Goal: Find specific page/section: Find specific page/section

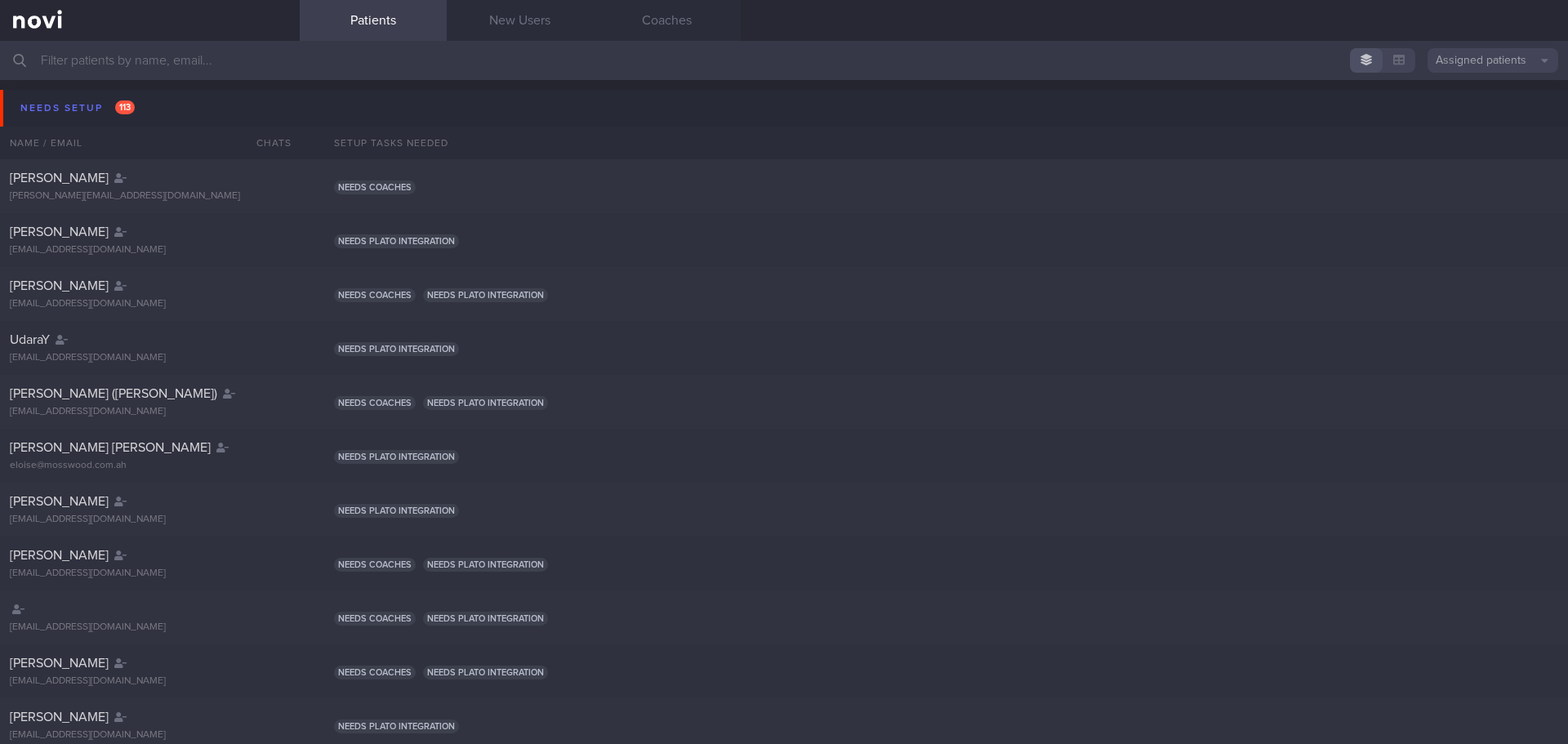
click at [1499, 66] on button "Assigned patients" at bounding box center [1493, 61] width 131 height 25
click at [1491, 108] on button "All active patients" at bounding box center [1493, 112] width 131 height 25
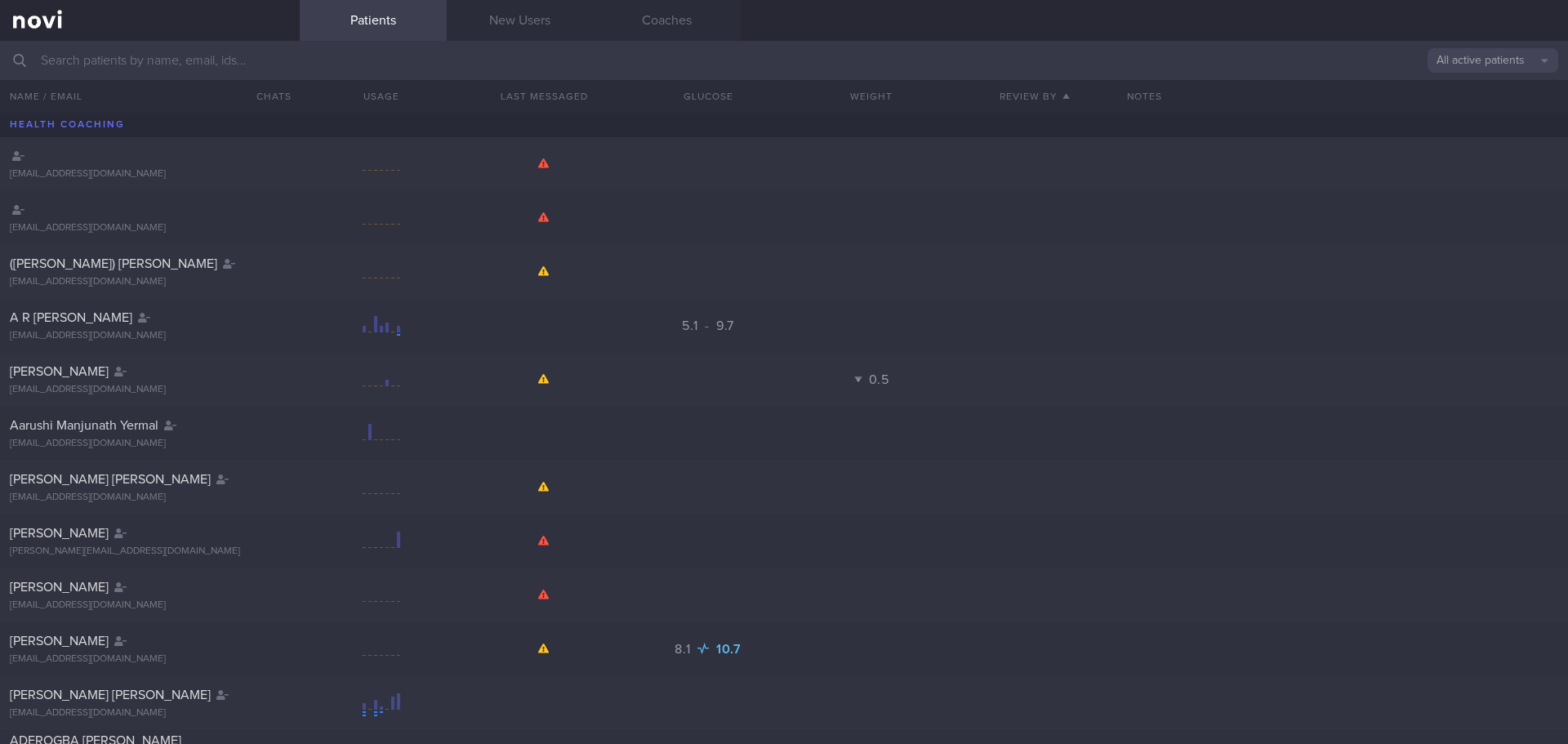
click at [134, 68] on input "text" at bounding box center [784, 60] width 1568 height 39
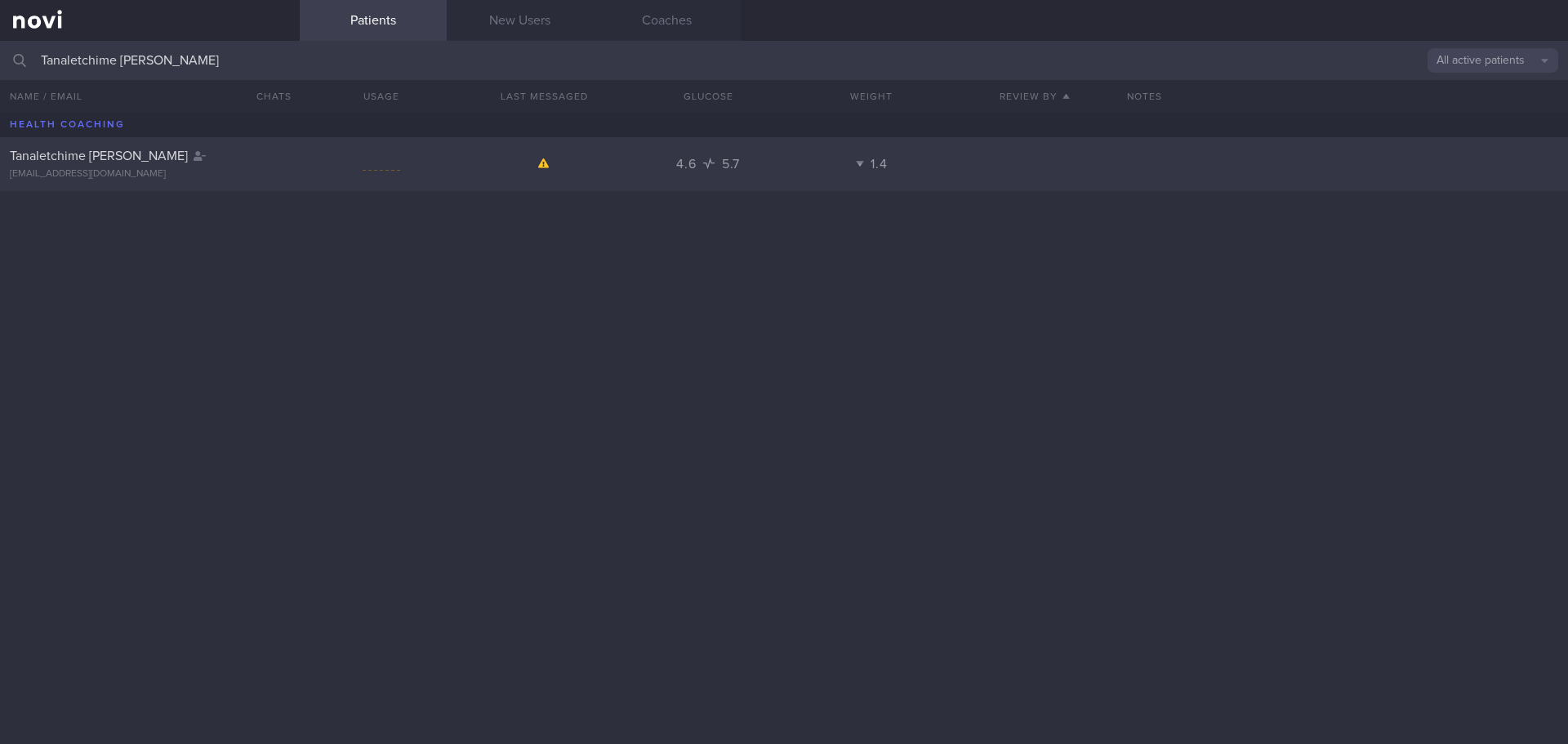
type input "Tanaletchime [PERSON_NAME]"
click at [180, 163] on div "Tanaletchime [PERSON_NAME]" at bounding box center [148, 155] width 276 height 16
select select "9"
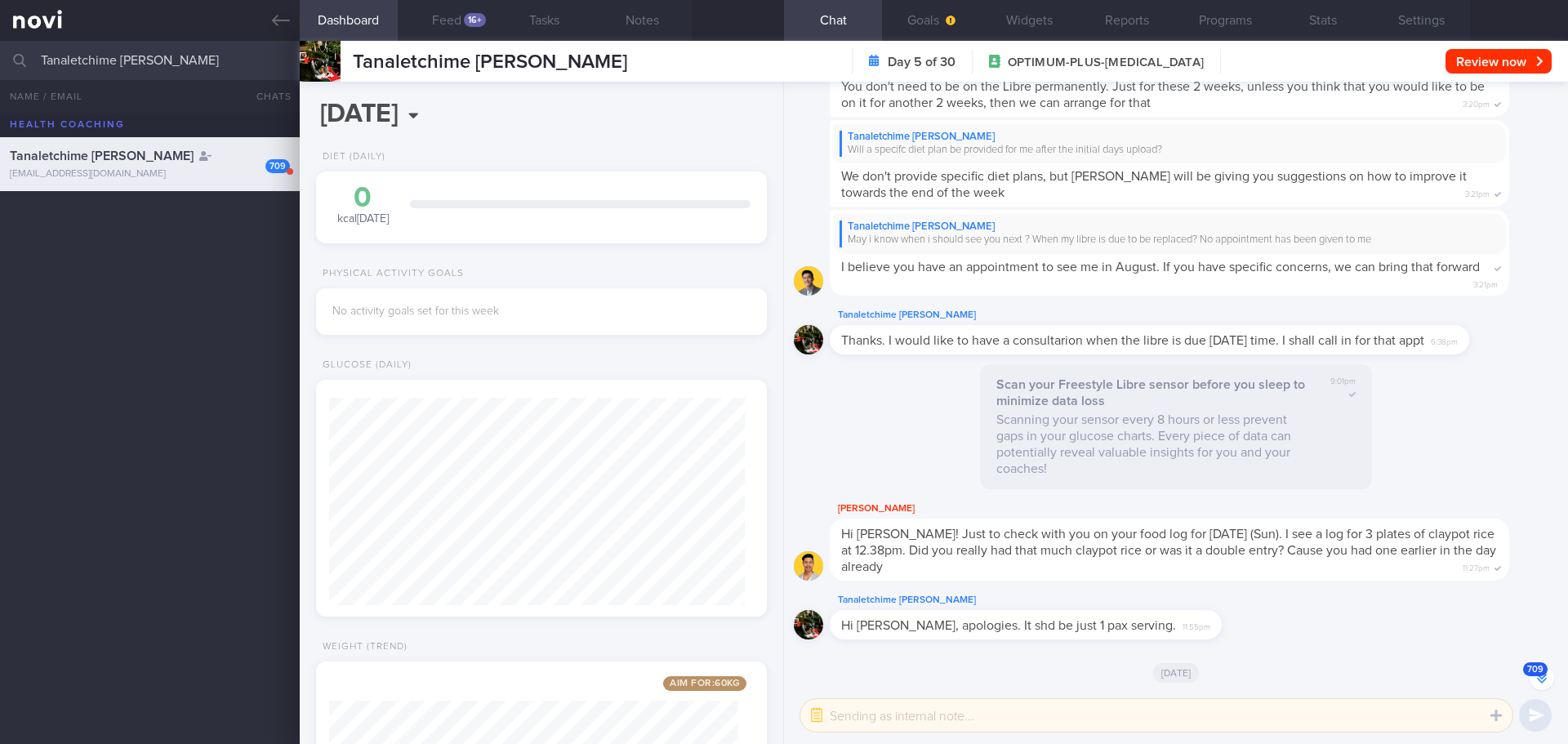
scroll to position [-82122, 0]
click at [167, 66] on input "Tanaletchime [PERSON_NAME]" at bounding box center [784, 60] width 1568 height 39
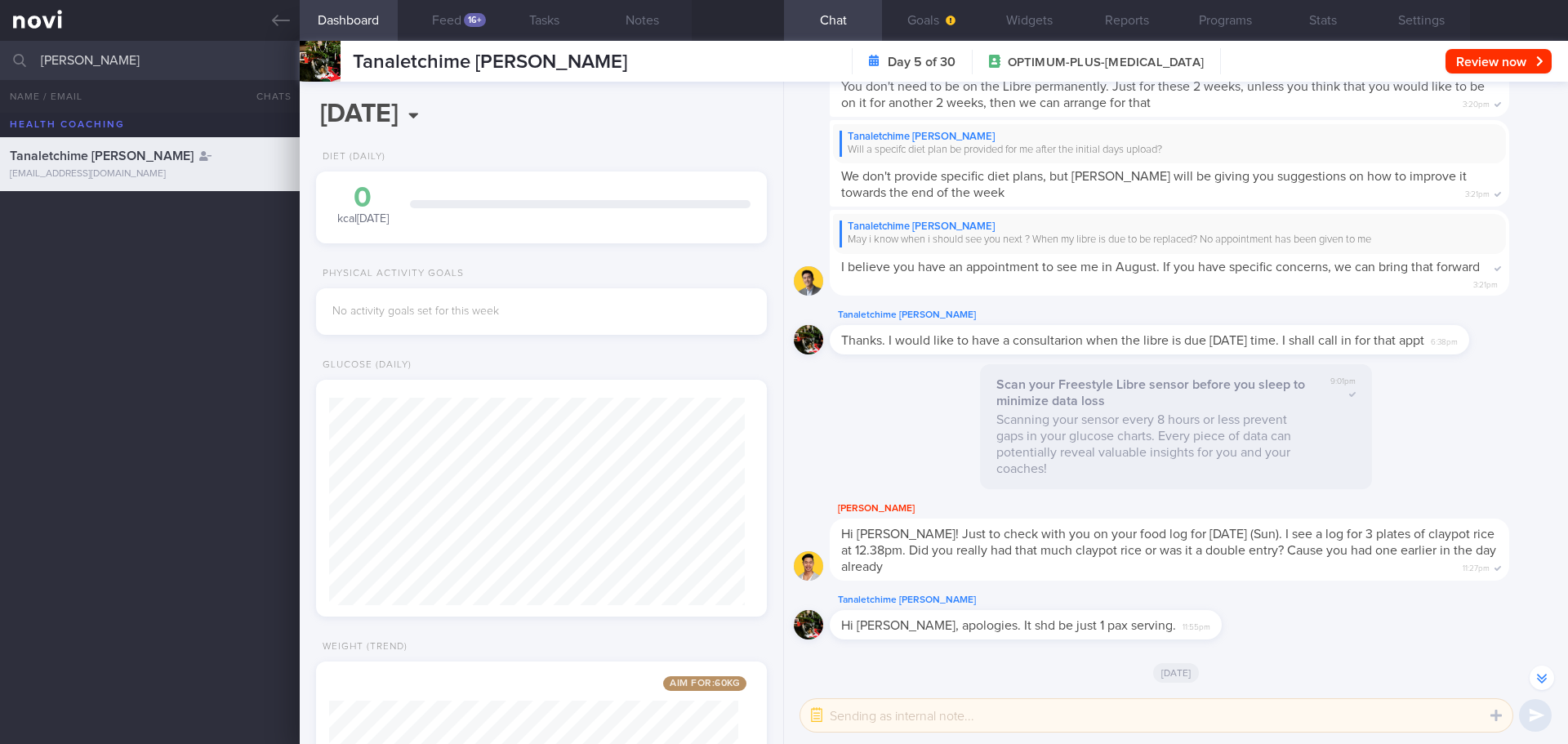
drag, startPoint x: 200, startPoint y: 60, endPoint x: 10, endPoint y: 50, distance: 190.3
click at [13, 50] on div "[PERSON_NAME] All active patients Assigned patients All active patients Archive…" at bounding box center [784, 60] width 1568 height 39
click at [10, 50] on div at bounding box center [20, 60] width 36 height 39
drag, startPoint x: 201, startPoint y: 62, endPoint x: 37, endPoint y: 57, distance: 164.1
click at [37, 57] on div "[PERSON_NAME] All active patients Assigned patients All active patients Archive…" at bounding box center [784, 60] width 1568 height 39
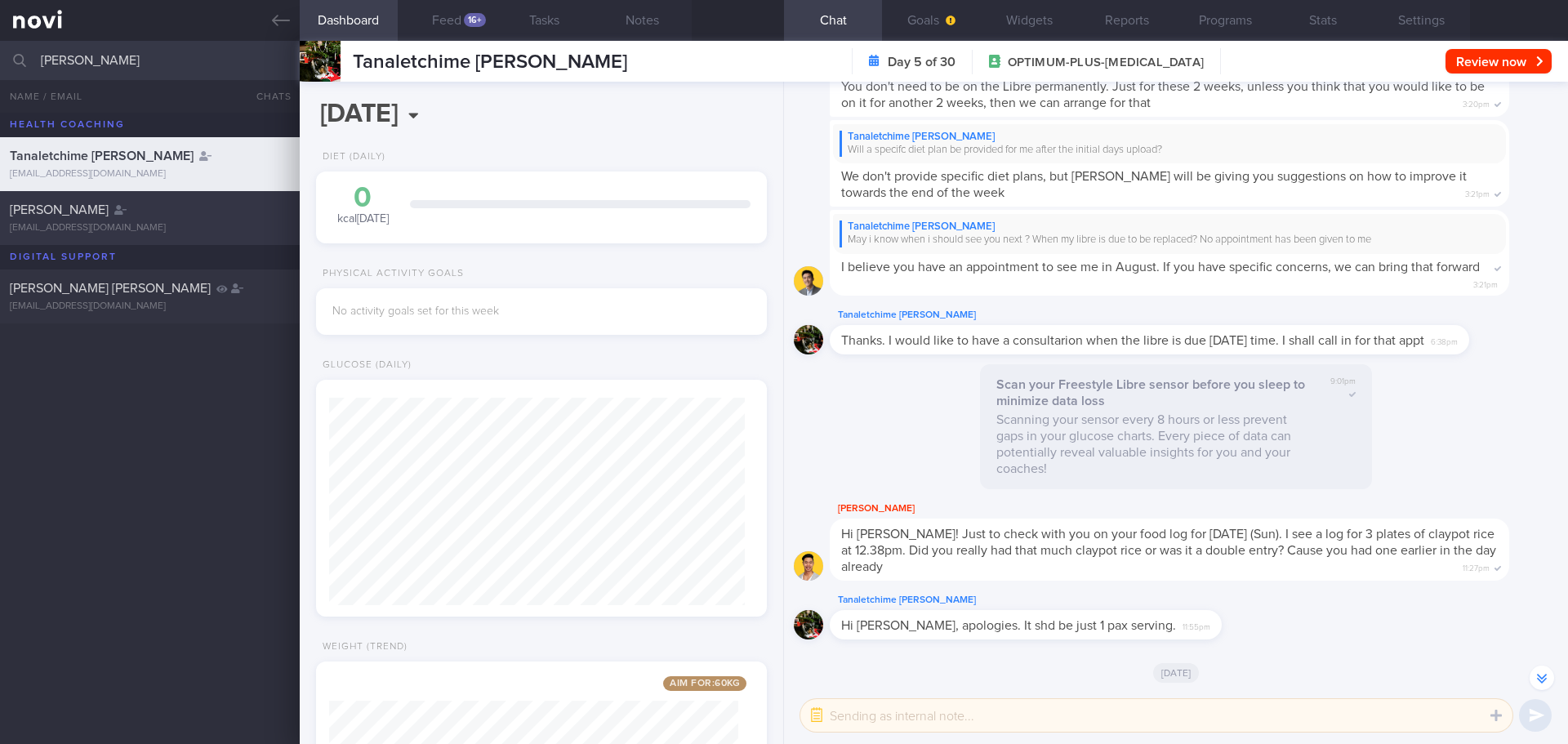
type input "[PERSON_NAME]"
click at [137, 205] on div "[PERSON_NAME]" at bounding box center [148, 210] width 276 height 16
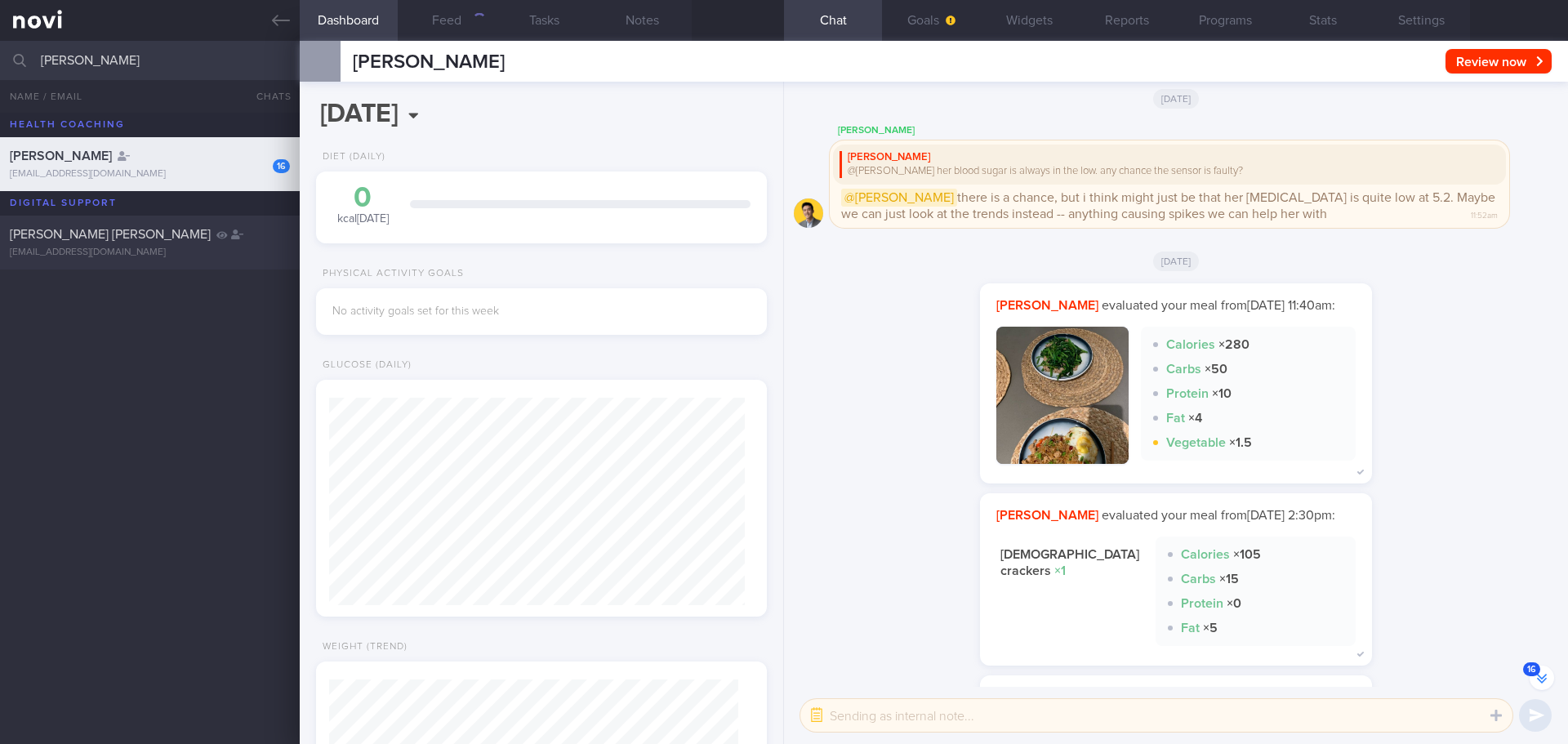
scroll to position [-4528, 0]
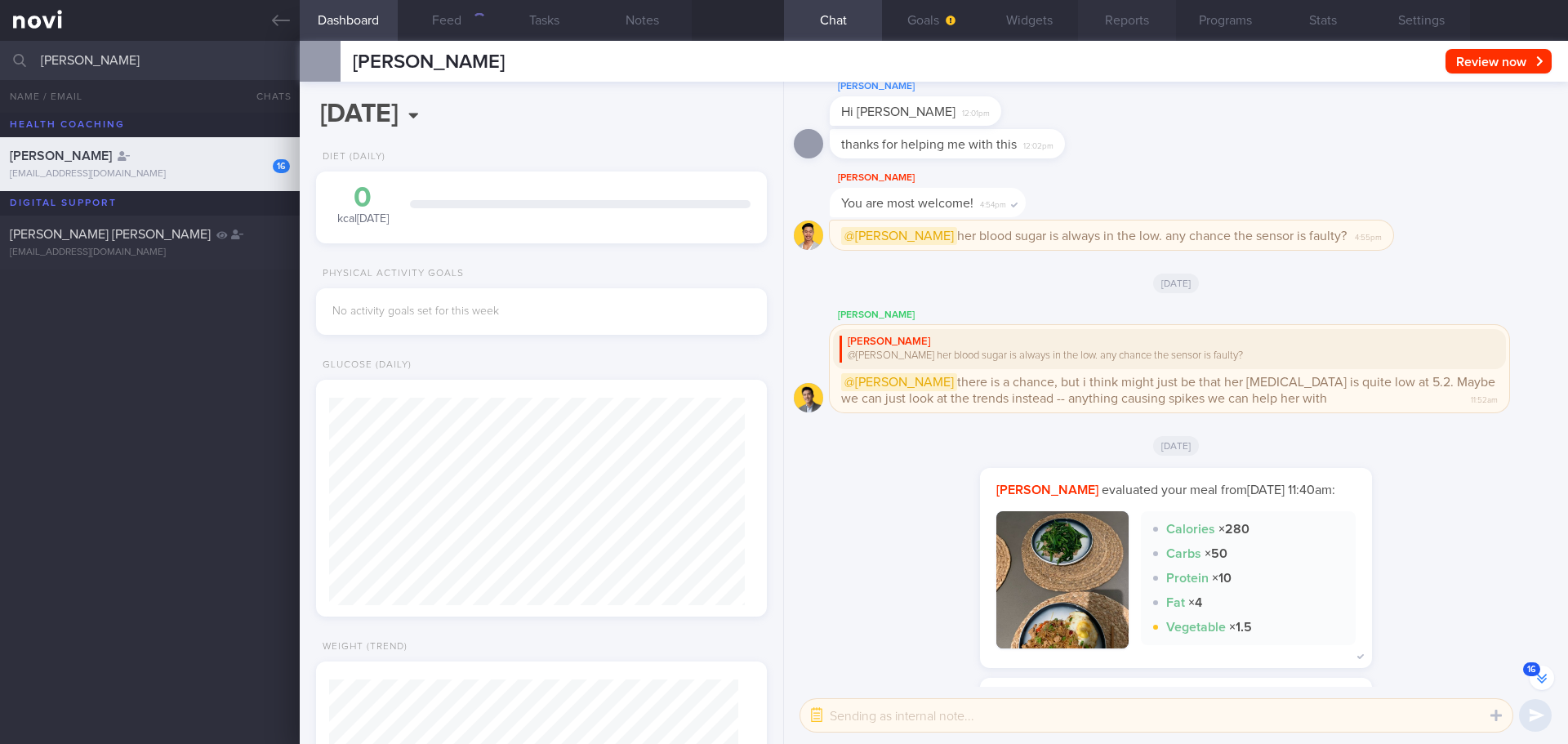
click at [1141, 19] on button "Reports" at bounding box center [1127, 20] width 98 height 41
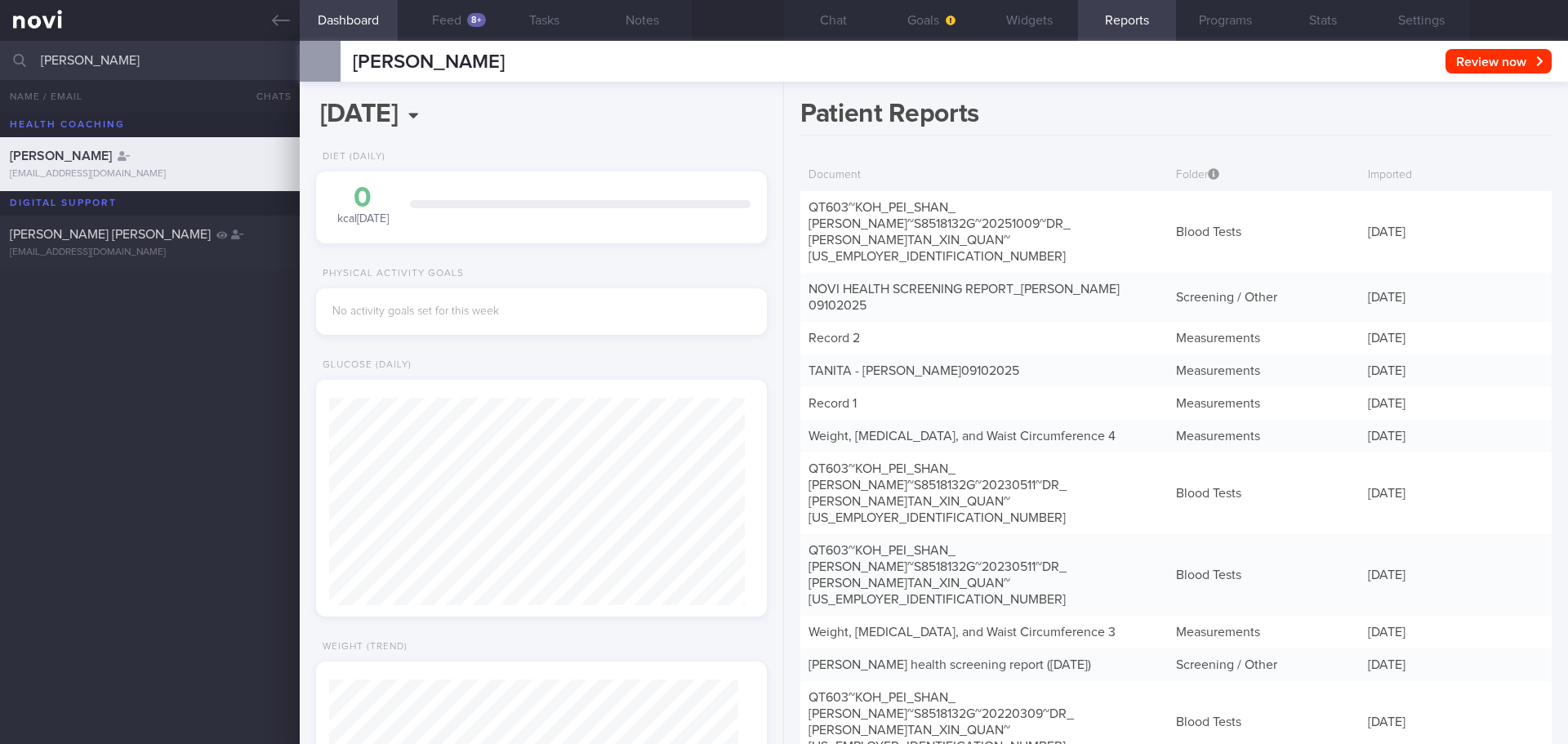
scroll to position [208, 417]
click at [905, 225] on link "QT603~KOH_ PEI_ [PERSON_NAME]~S8518132G~20251009~DR_ [PERSON_NAME] XIN_ QUAN~[U…" at bounding box center [939, 231] width 262 height 62
